Goal: Information Seeking & Learning: Check status

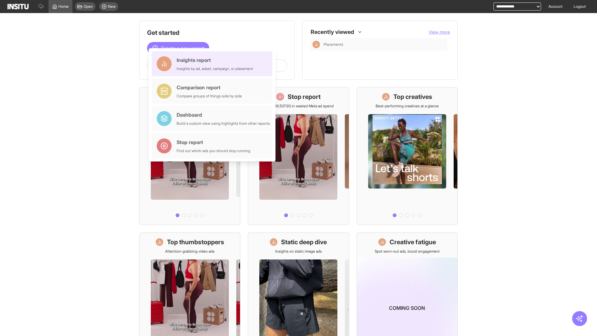
click at [214, 64] on div "Insights report Insights by ad, adset, campaign, or placement" at bounding box center [215, 63] width 77 height 15
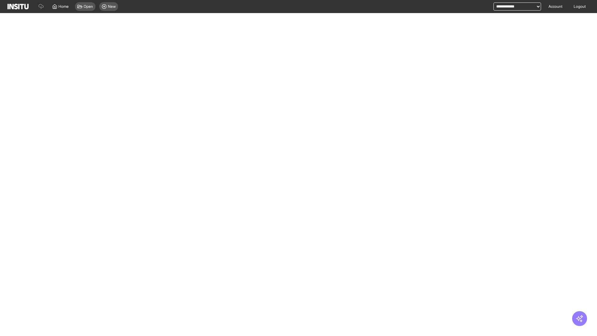
select select "**"
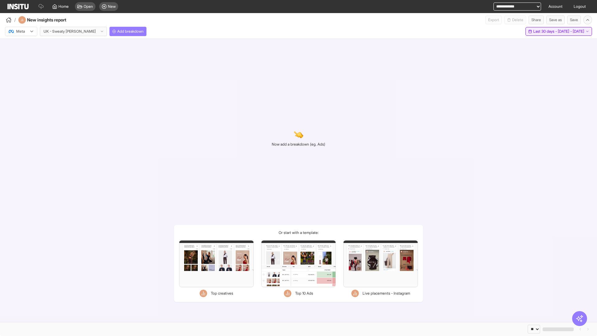
click at [547, 31] on span "Last 30 days - [DATE] - [DATE]" at bounding box center [558, 31] width 51 height 5
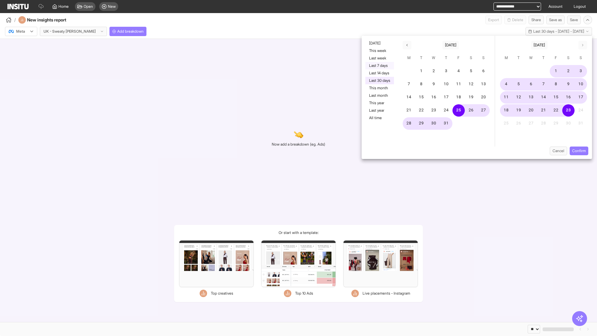
click at [379, 66] on button "Last 7 days" at bounding box center [380, 65] width 29 height 7
